Goal: Find specific page/section: Find specific page/section

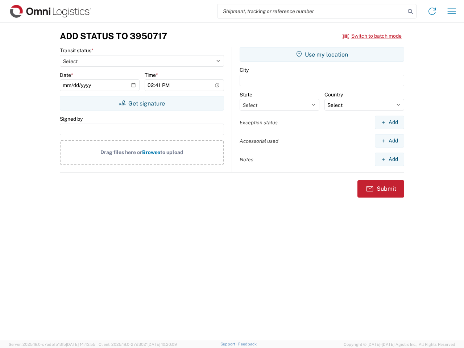
click at [311, 11] on input "search" at bounding box center [311, 11] width 188 height 14
click at [410, 12] on icon at bounding box center [410, 12] width 10 height 10
click at [432, 11] on icon at bounding box center [432, 11] width 12 height 12
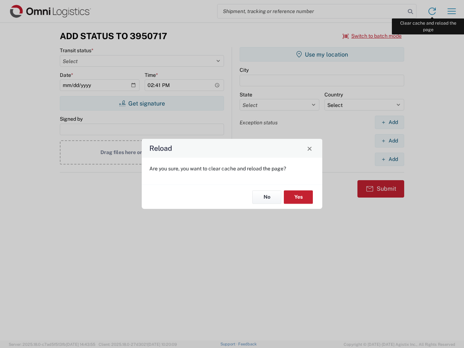
click at [452, 11] on div "Reload Are you sure, you want to clear cache and reload the page? No Yes" at bounding box center [232, 174] width 464 height 348
click at [372, 36] on div "Reload Are you sure, you want to clear cache and reload the page? No Yes" at bounding box center [232, 174] width 464 height 348
click at [142, 103] on div "Reload Are you sure, you want to clear cache and reload the page? No Yes" at bounding box center [232, 174] width 464 height 348
click at [322, 54] on div "Reload Are you sure, you want to clear cache and reload the page? No Yes" at bounding box center [232, 174] width 464 height 348
click at [389, 122] on div "Reload Are you sure, you want to clear cache and reload the page? No Yes" at bounding box center [232, 174] width 464 height 348
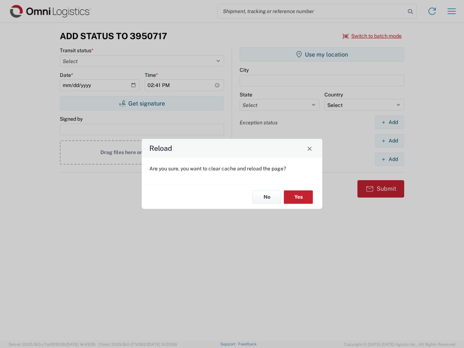
click at [389, 141] on div "Reload Are you sure, you want to clear cache and reload the page? No Yes" at bounding box center [232, 174] width 464 height 348
click at [389, 159] on div "Reload Are you sure, you want to clear cache and reload the page? No Yes" at bounding box center [232, 174] width 464 height 348
